Goal: Information Seeking & Learning: Learn about a topic

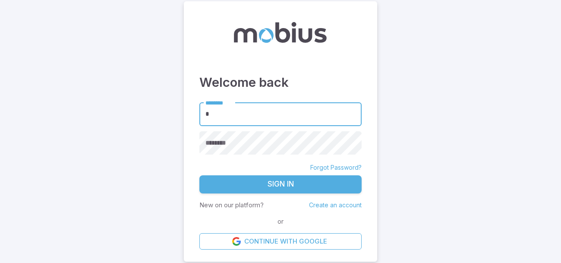
type input "******"
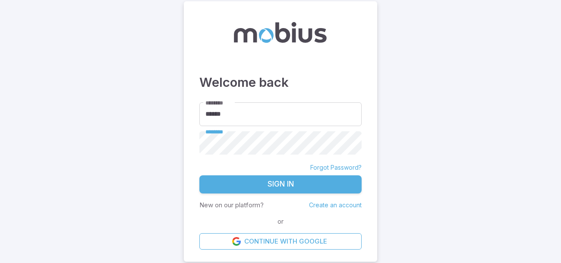
click at [200, 175] on button "Sign In" at bounding box center [281, 184] width 162 height 18
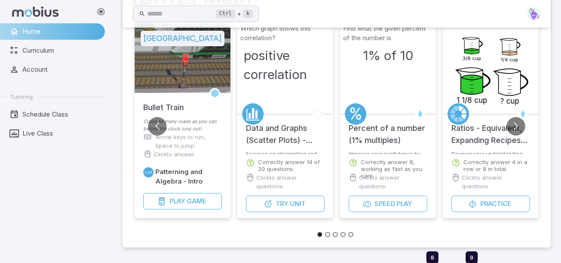
scroll to position [266, 0]
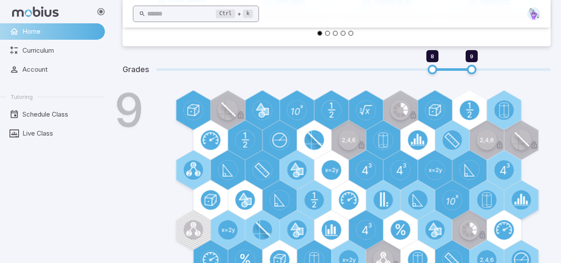
click at [199, 18] on input "text" at bounding box center [181, 14] width 69 height 17
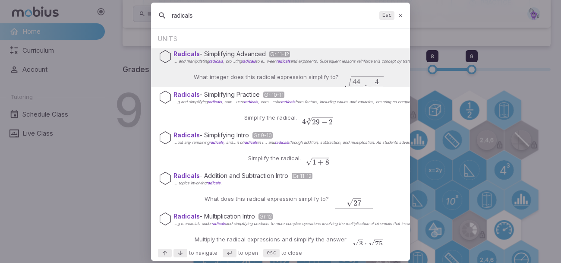
type input "radicals"
click at [218, 77] on p "What integer does this radical expression simplify to?" at bounding box center [266, 77] width 145 height 9
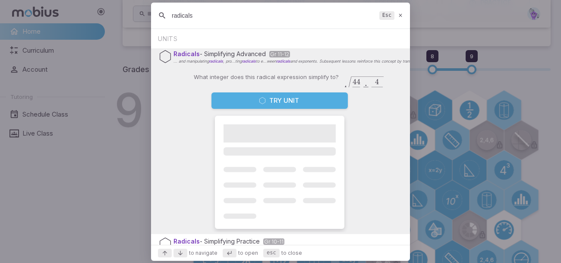
click at [237, 101] on button "Try Unit" at bounding box center [280, 100] width 136 height 16
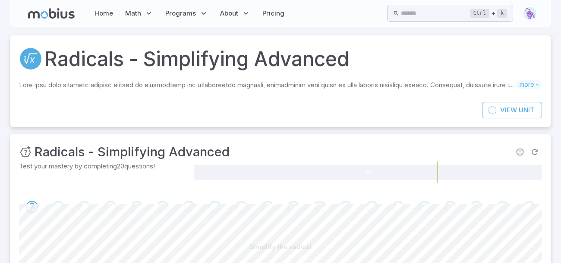
scroll to position [120, 0]
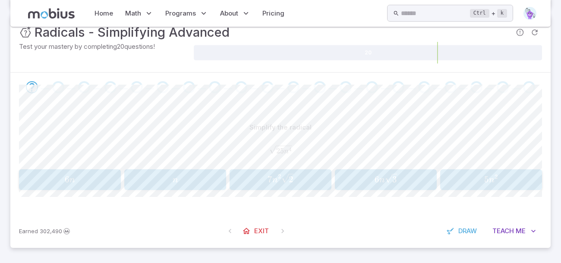
click at [470, 180] on span "5 n 2" at bounding box center [491, 180] width 96 height 12
click at [284, 184] on span "2 p d" at bounding box center [281, 180] width 14 height 12
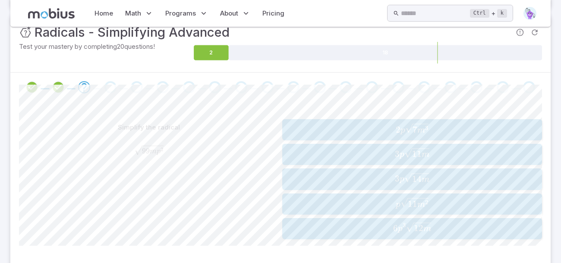
click at [319, 151] on span "3 p 11 m ​" at bounding box center [412, 154] width 254 height 12
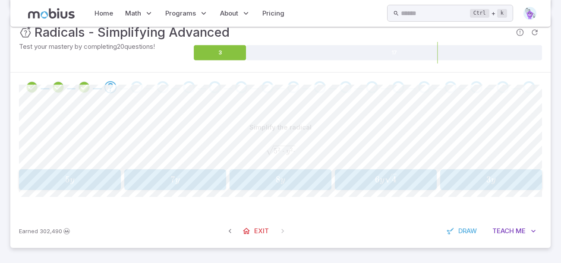
click at [79, 171] on button "5 y 5y 5 y" at bounding box center [70, 179] width 102 height 21
click at [170, 183] on span "5 x 2 ​" at bounding box center [214, 180] width 123 height 12
click at [352, 174] on span "5 c" at bounding box center [386, 180] width 96 height 12
click at [358, 174] on span "5 c 5 c ​" at bounding box center [386, 179] width 96 height 12
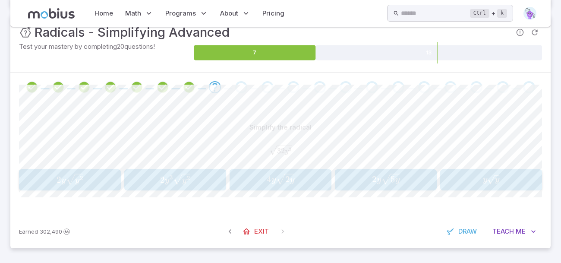
click at [278, 174] on icon "button" at bounding box center [285, 179] width 19 height 12
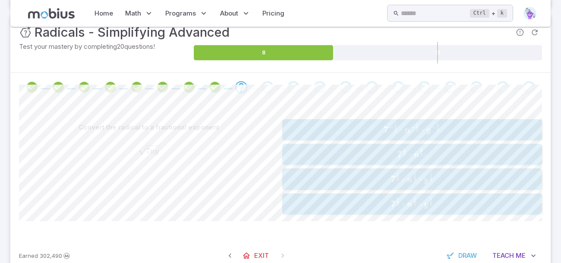
click at [304, 203] on span "7 2 1 ​ ⋅ n 2 1 ​ ⋅ y 2 1 ​" at bounding box center [412, 204] width 254 height 13
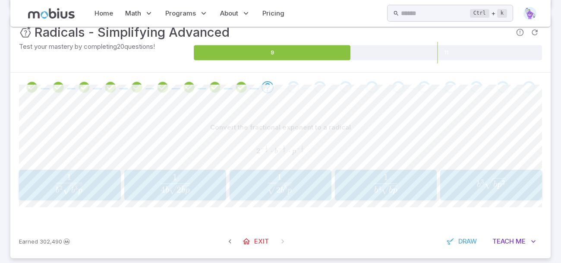
click at [287, 191] on span "button" at bounding box center [280, 190] width 24 height 10
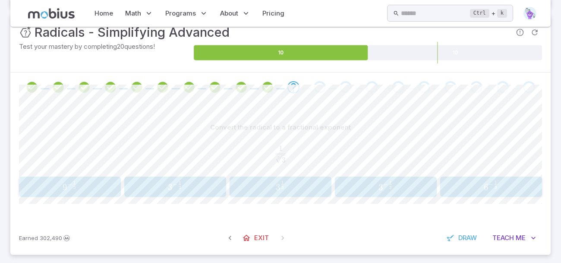
click at [371, 186] on span "3 − 3 1 ​" at bounding box center [386, 187] width 96 height 12
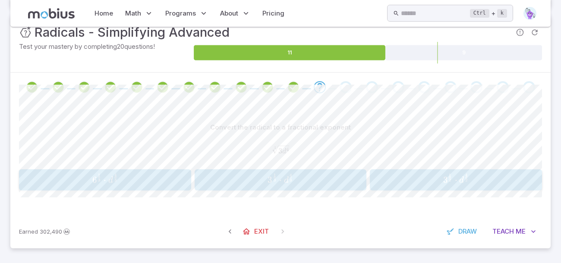
click at [264, 178] on span "3 3 1 ​ ⋅ d 3 4 ​" at bounding box center [280, 180] width 167 height 13
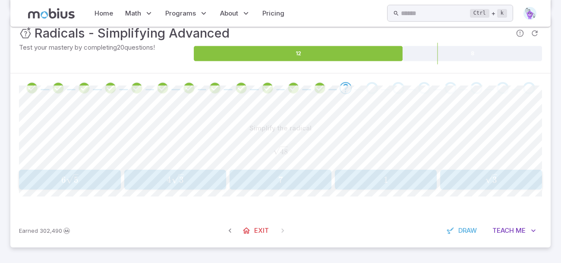
scroll to position [119, 0]
click at [156, 185] on span "4 3 ​" at bounding box center [175, 179] width 96 height 11
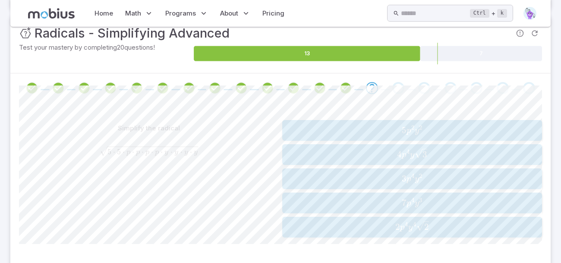
click at [307, 127] on span "5 p 2 y 2" at bounding box center [412, 131] width 254 height 12
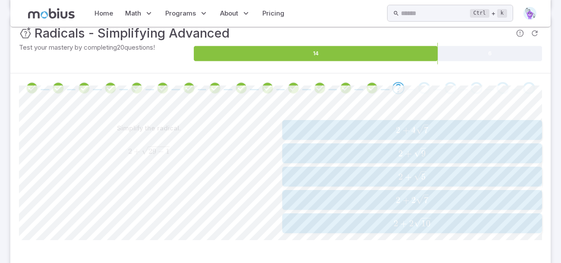
click at [359, 197] on span "2 + 2 7 ​" at bounding box center [412, 199] width 254 height 11
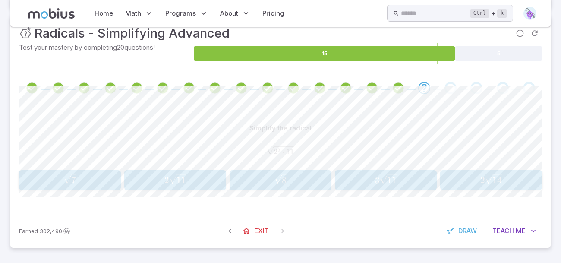
click at [195, 186] on div "2 11 2\sqrt{11} 2 11 ​" at bounding box center [175, 180] width 96 height 13
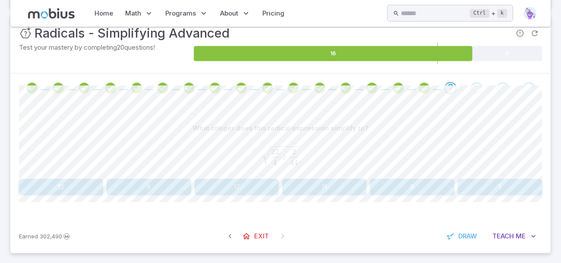
click at [336, 181] on button "11" at bounding box center [324, 187] width 84 height 16
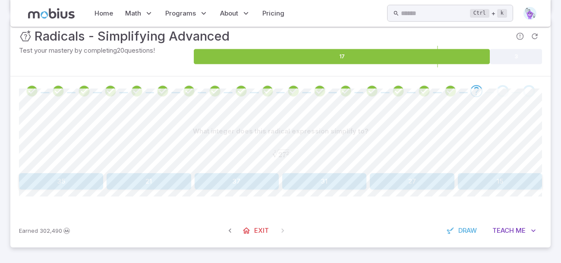
scroll to position [116, 0]
click at [379, 176] on button "27" at bounding box center [412, 181] width 84 height 16
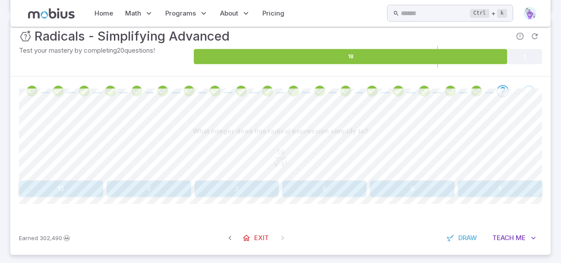
click at [125, 190] on button "4" at bounding box center [149, 189] width 84 height 16
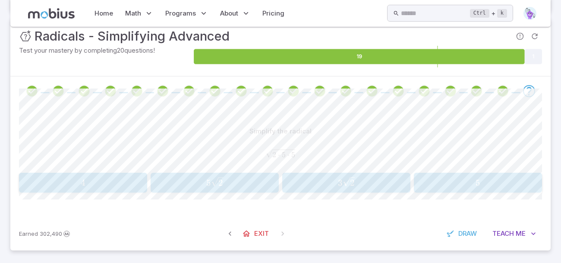
click at [229, 188] on span "5 2 ​" at bounding box center [214, 182] width 123 height 11
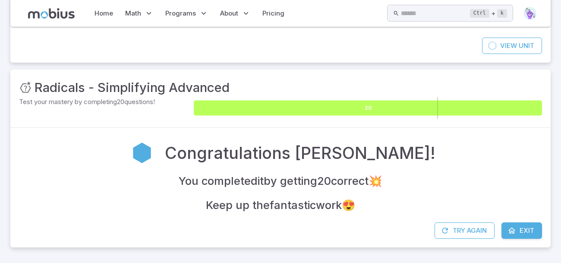
scroll to position [64, 0]
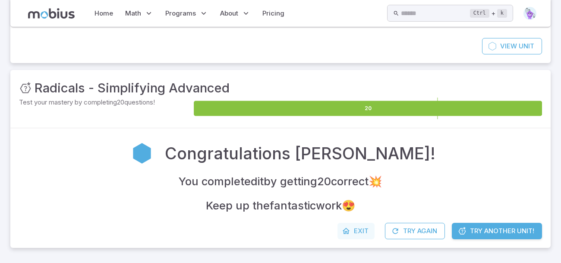
click at [356, 228] on span "Exit" at bounding box center [361, 231] width 15 height 10
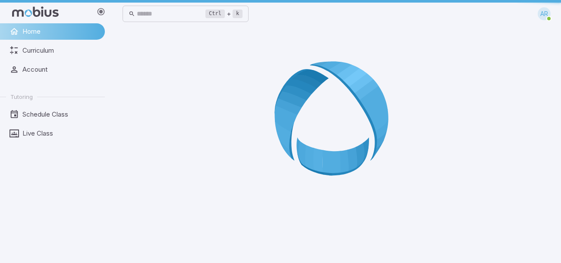
scroll to position [0, 0]
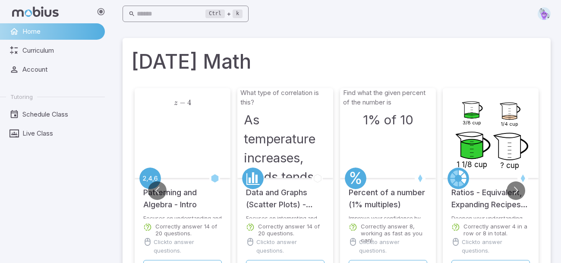
click at [193, 8] on input "text" at bounding box center [171, 14] width 69 height 17
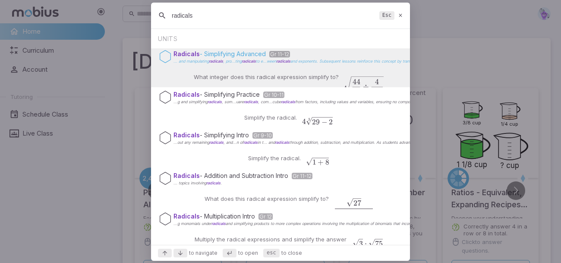
type input "radicals"
click at [177, 52] on span "Radicals" at bounding box center [187, 53] width 26 height 7
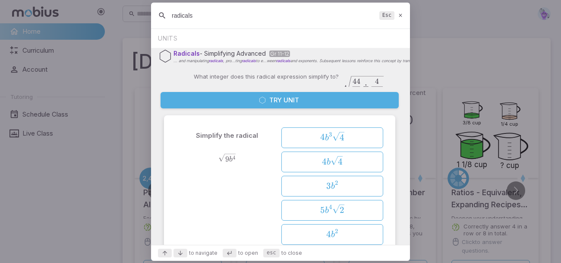
click at [218, 98] on button "Try Unit" at bounding box center [280, 100] width 238 height 16
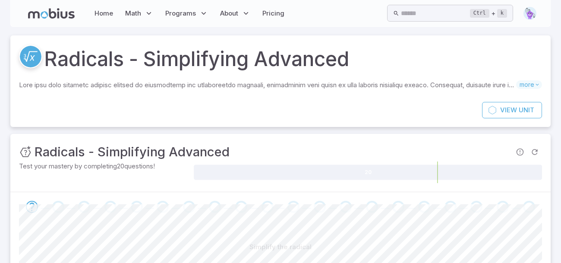
click at [31, 63] on circle at bounding box center [31, 57] width 22 height 22
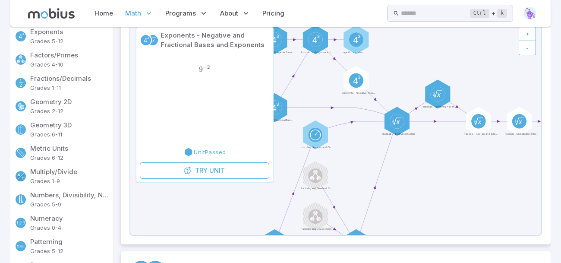
scroll to position [108, 0]
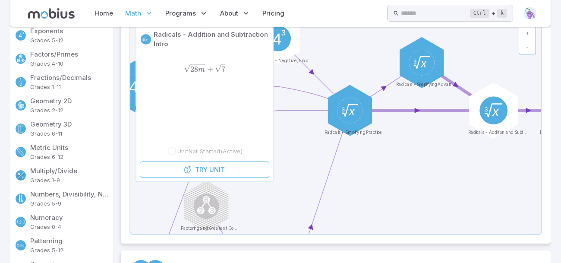
click at [488, 116] on icon at bounding box center [493, 110] width 17 height 13
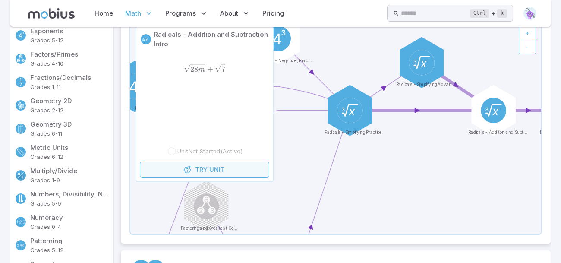
click at [224, 165] on span "Unit" at bounding box center [217, 170] width 16 height 10
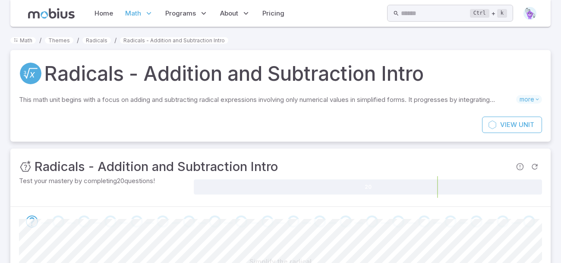
scroll to position [135, 0]
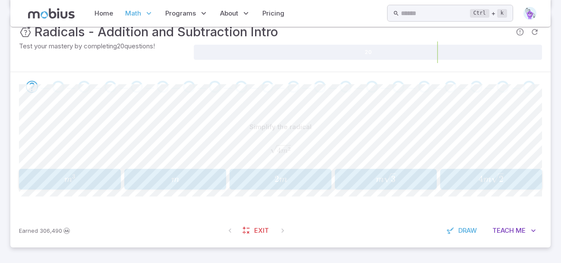
click at [314, 174] on span "2 m" at bounding box center [280, 180] width 96 height 12
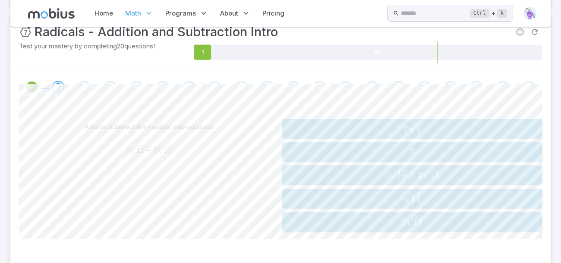
click at [314, 225] on span "7 11 ​" at bounding box center [412, 221] width 254 height 11
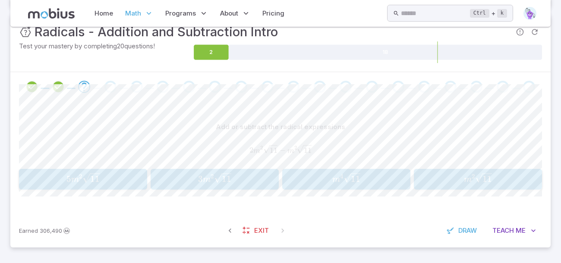
click at [442, 170] on button "m 2 11 {m}^{2}\sqrt{11} m 2 11 ​" at bounding box center [478, 179] width 128 height 21
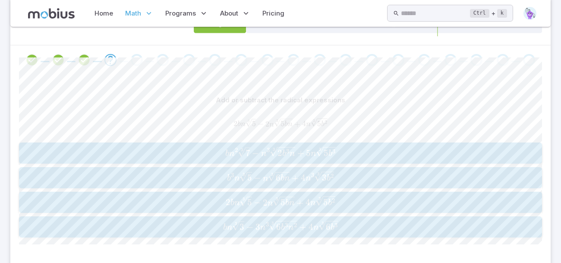
scroll to position [170, 0]
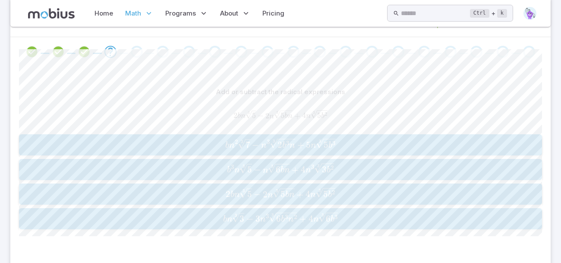
click at [405, 196] on span "2 bn 3 5 ​ − 2 n 3 5 bn ​ + 4 n 3 5 b 2 ​" at bounding box center [281, 194] width 518 height 13
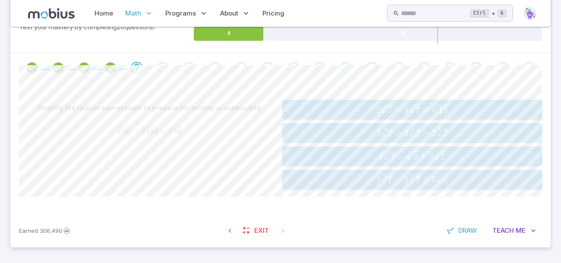
scroll to position [155, 0]
click at [111, 64] on icon "Review your answer" at bounding box center [110, 67] width 13 height 13
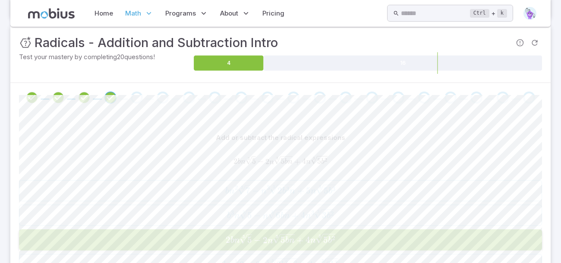
scroll to position [127, 0]
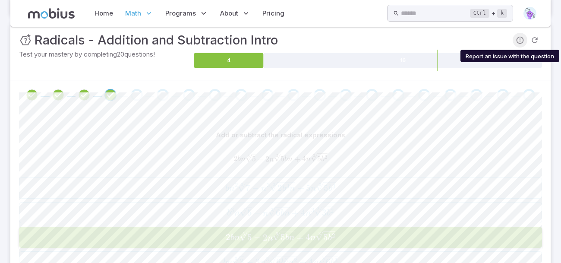
click at [521, 41] on icon "Report an issue with the question" at bounding box center [520, 40] width 9 height 9
click at [521, 41] on span "Report an issue with the question" at bounding box center [520, 40] width 15 height 15
click at [444, 148] on div "2 b n 5 3 − 2 n 5 b n 3 + 4 n 5 b 2 3 2bn\sqrt[3]{5} - 2n\sqrt[3]{5bn} + 4n\sqr…" at bounding box center [280, 159] width 523 height 24
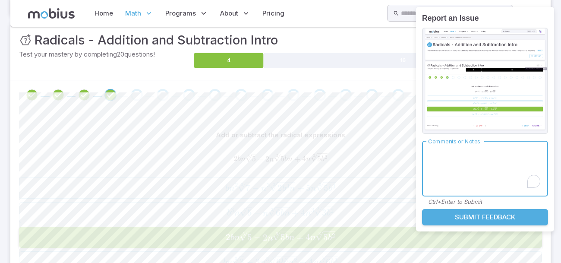
click at [475, 176] on textarea "Comments or Notes" at bounding box center [485, 168] width 114 height 41
type textarea "**********"
click at [526, 215] on button "Submit Feedback" at bounding box center [485, 217] width 126 height 16
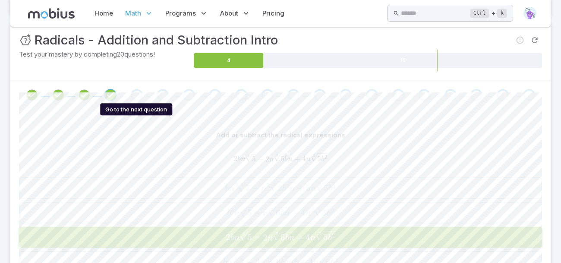
click at [138, 97] on div "Go to the next question" at bounding box center [137, 95] width 12 height 12
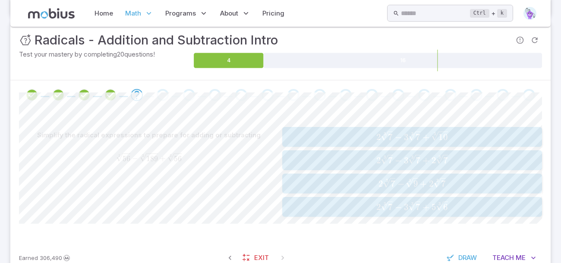
click at [360, 156] on span "2 3 7 ​ − 3 3 7 ​ + 2 3 7 ​" at bounding box center [412, 160] width 254 height 11
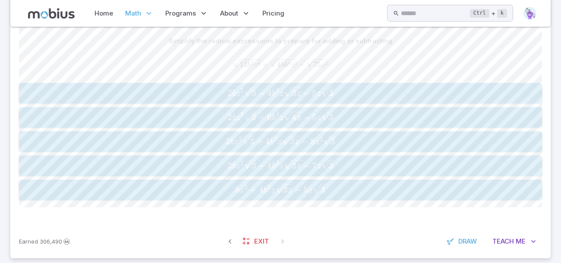
scroll to position [219, 0]
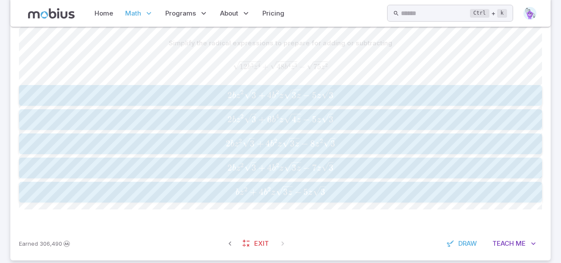
click at [121, 49] on div "Simplify the radical expressions to prepare for adding or subtracting" at bounding box center [280, 43] width 523 height 16
click at [203, 93] on span "2 b z 2 3 ​ + 4 b 2 z 3 z ​ − 5 z 3 ​" at bounding box center [281, 95] width 518 height 12
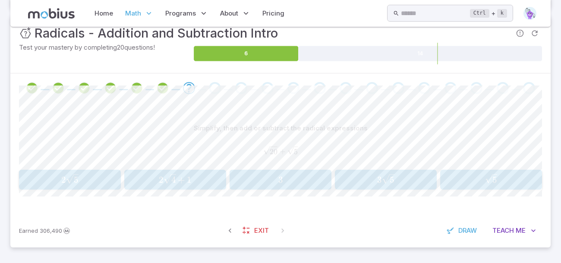
scroll to position [134, 0]
click at [108, 174] on span "2 5 ​" at bounding box center [70, 179] width 96 height 11
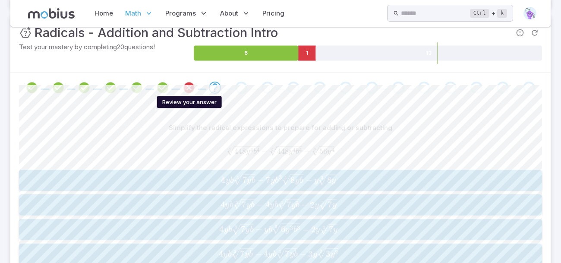
click at [191, 86] on icon "Review your answer" at bounding box center [189, 87] width 13 height 13
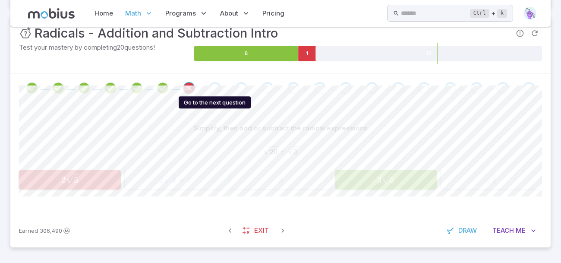
click at [216, 87] on div "Go to the next question" at bounding box center [215, 88] width 12 height 12
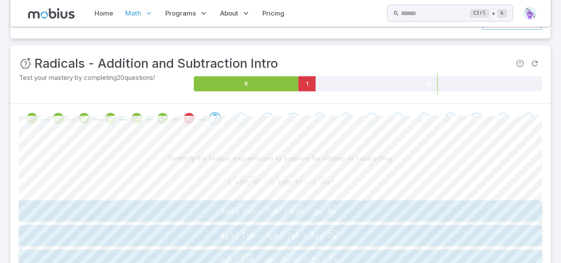
scroll to position [102, 0]
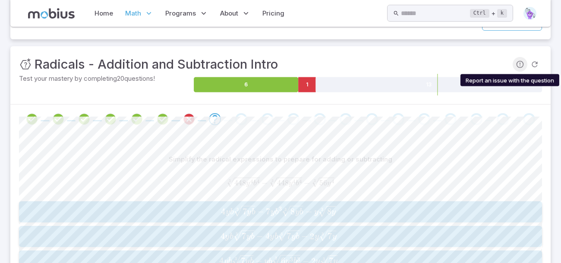
click at [518, 68] on button "Report an issue with the question" at bounding box center [520, 64] width 15 height 15
click at [518, 69] on span "Report an issue with the question" at bounding box center [520, 64] width 15 height 15
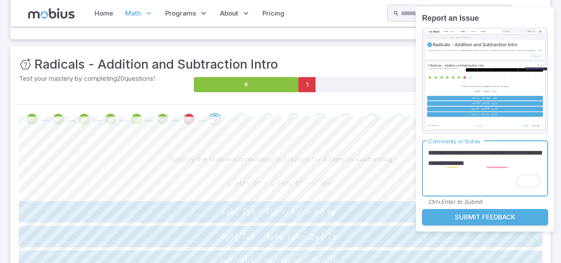
type textarea "**********"
click at [533, 207] on form "**********" at bounding box center [485, 183] width 126 height 85
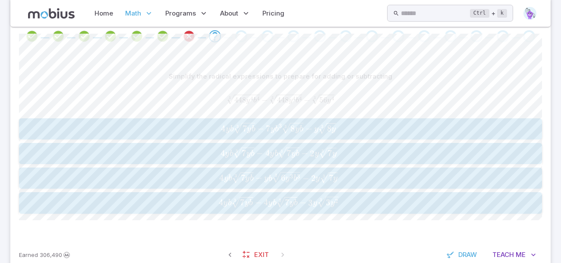
scroll to position [186, 0]
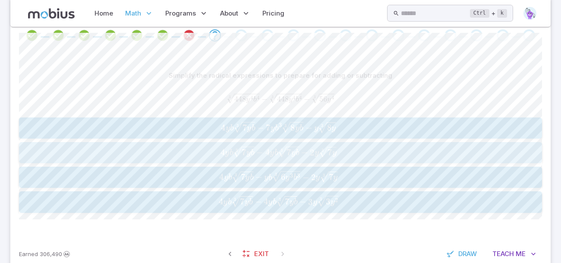
click at [265, 158] on div "4 y b 7 y b 3 − 4 y b 7 y b 3 − 2 y 7 y 3 4yb\sqrt[3]{7yb} - 4yb\sqrt[3]{7yb} -…" at bounding box center [281, 153] width 518 height 14
click at [244, 204] on span "button" at bounding box center [252, 204] width 17 height 1
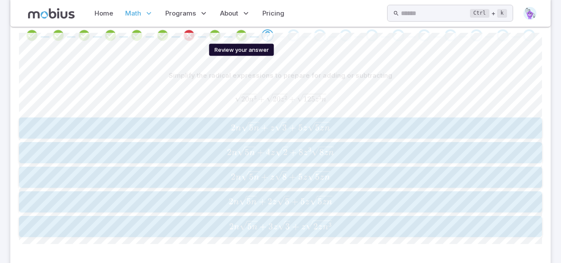
click at [242, 36] on icon "Review your answer" at bounding box center [241, 35] width 13 height 13
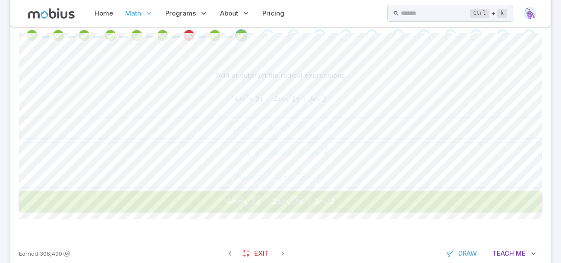
scroll to position [0, 0]
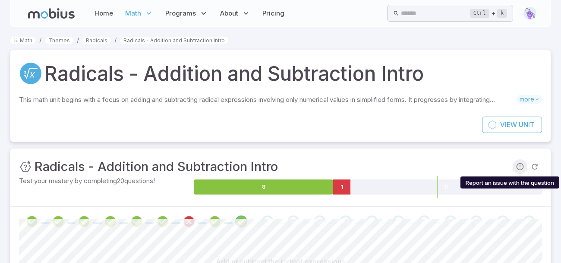
click at [517, 167] on icon "Report an issue with the question" at bounding box center [520, 166] width 9 height 9
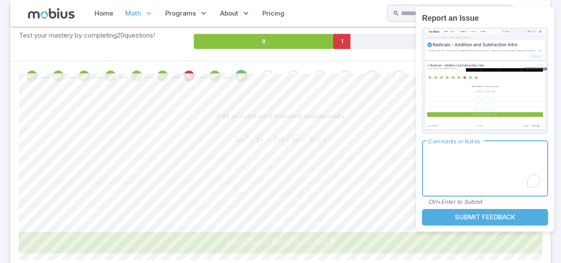
scroll to position [140, 0]
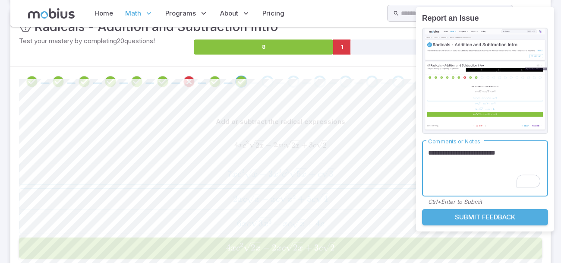
type textarea "**********"
click at [504, 217] on button "Submit Feedback" at bounding box center [485, 217] width 126 height 16
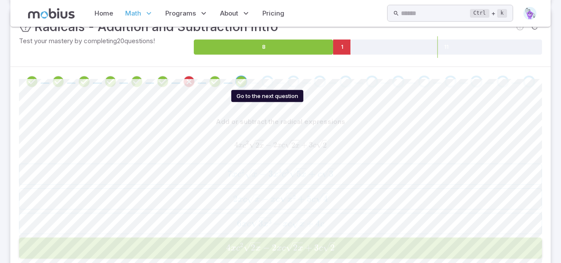
click at [267, 82] on div "Go to the next question" at bounding box center [268, 82] width 12 height 12
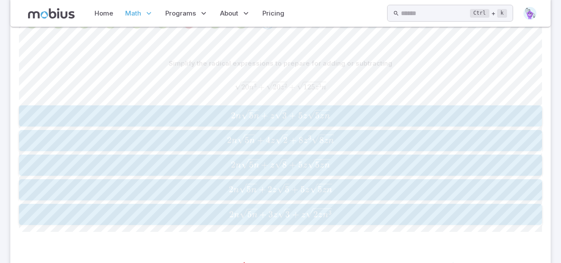
scroll to position [197, 0]
click at [296, 189] on span "+" at bounding box center [295, 190] width 7 height 11
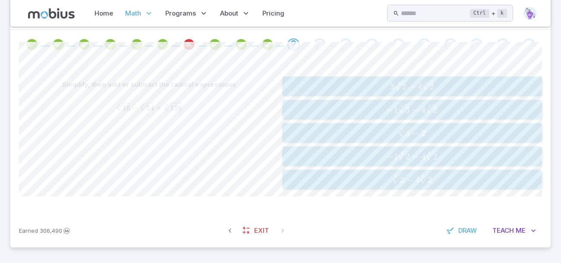
scroll to position [178, 0]
click at [341, 159] on span "− 1 3 2 ​ − 4 3 2 ​" at bounding box center [412, 156] width 254 height 11
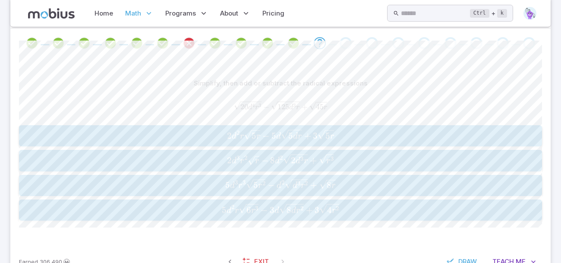
click at [303, 131] on span "​" at bounding box center [302, 134] width 1 height 9
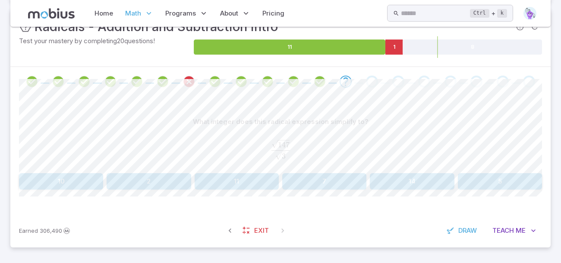
scroll to position [139, 0]
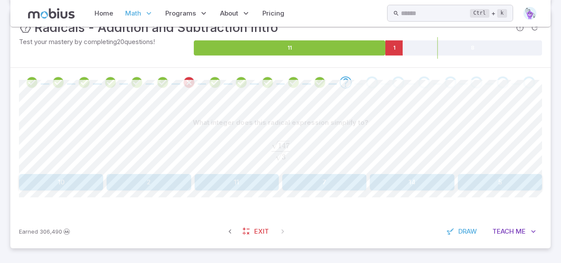
click at [315, 186] on button "7" at bounding box center [324, 182] width 84 height 16
click at [425, 191] on div "What integer does this radical expression simplify to? 125 + 45 20 \frac{\sqrt{…" at bounding box center [280, 155] width 523 height 117
click at [423, 188] on button "4" at bounding box center [412, 182] width 84 height 16
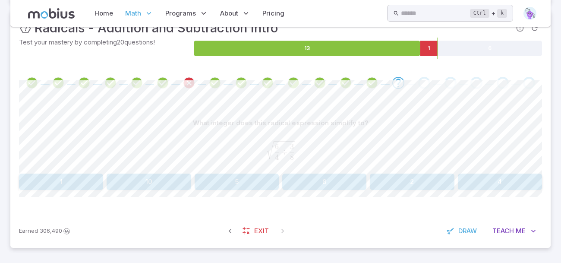
click at [416, 176] on button "2" at bounding box center [412, 182] width 84 height 16
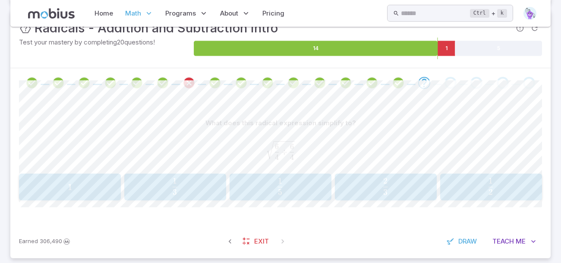
click at [62, 182] on span "1" at bounding box center [70, 187] width 96 height 11
click at [362, 195] on div "1 2 \frac{1}{2} 2 1 ​" at bounding box center [386, 188] width 96 height 20
click at [452, 174] on button "10 7 \frac{10}{7} 7 10 ​" at bounding box center [491, 187] width 102 height 27
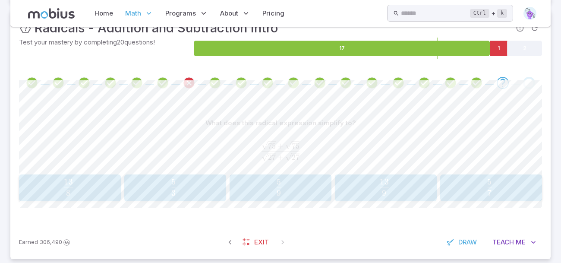
click at [197, 119] on div "What does this radical expression simplify to?" at bounding box center [280, 123] width 523 height 16
click at [161, 196] on div "5 3 \frac{5}{3} 3 5 ​" at bounding box center [175, 188] width 96 height 20
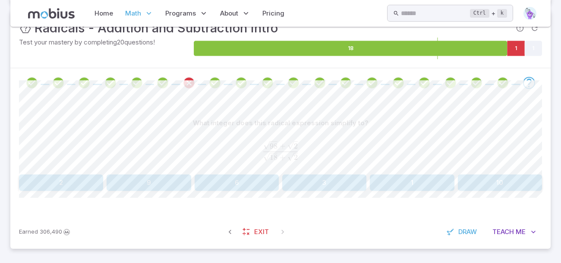
click at [41, 177] on button "2" at bounding box center [61, 182] width 84 height 16
